Goal: Connect with others: Connect with other users

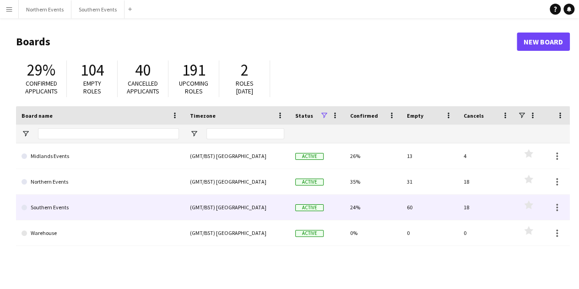
click at [85, 209] on link "Southern Events" at bounding box center [99, 207] width 157 height 26
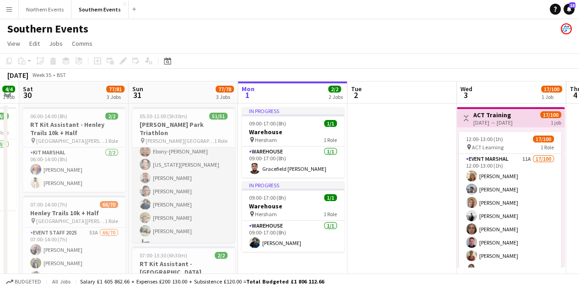
scroll to position [32, 0]
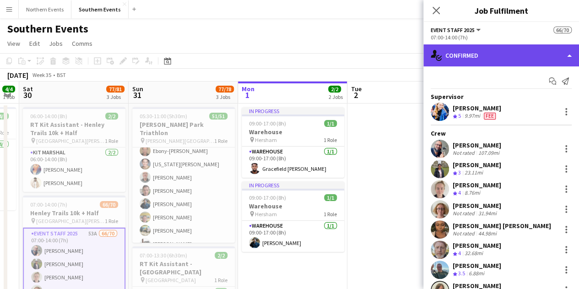
click at [513, 61] on div "single-neutral-actions-check-2 Confirmed" at bounding box center [501, 55] width 156 height 22
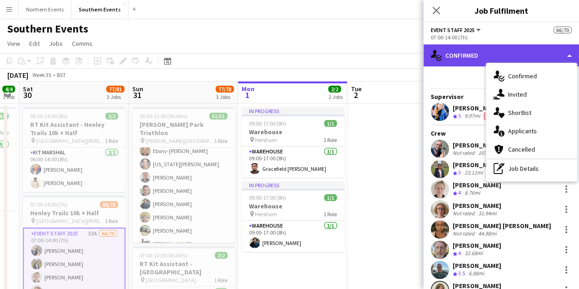
click at [455, 62] on div "single-neutral-actions-check-2 Confirmed" at bounding box center [501, 55] width 156 height 22
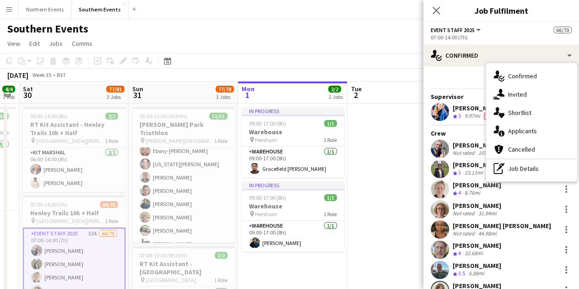
click at [453, 87] on div "Start chat Send notification" at bounding box center [500, 81] width 141 height 15
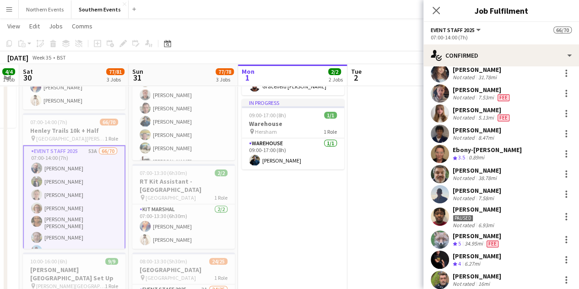
scroll to position [258, 0]
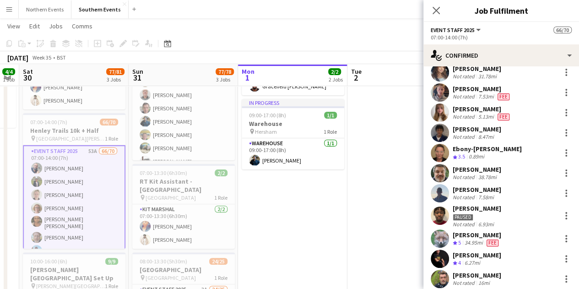
click at [464, 231] on div "[PERSON_NAME]" at bounding box center [476, 235] width 48 height 8
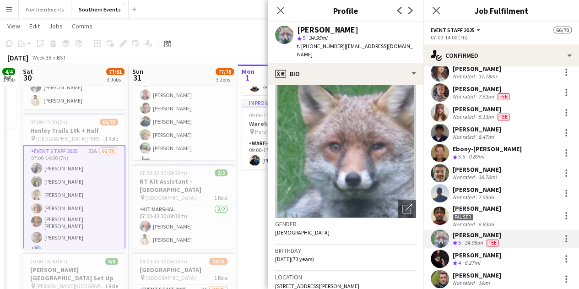
scroll to position [0, 0]
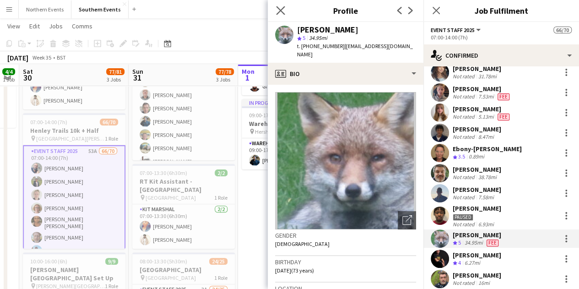
click at [278, 5] on app-icon "Close pop-in" at bounding box center [280, 10] width 13 height 13
